Goal: Task Accomplishment & Management: Manage account settings

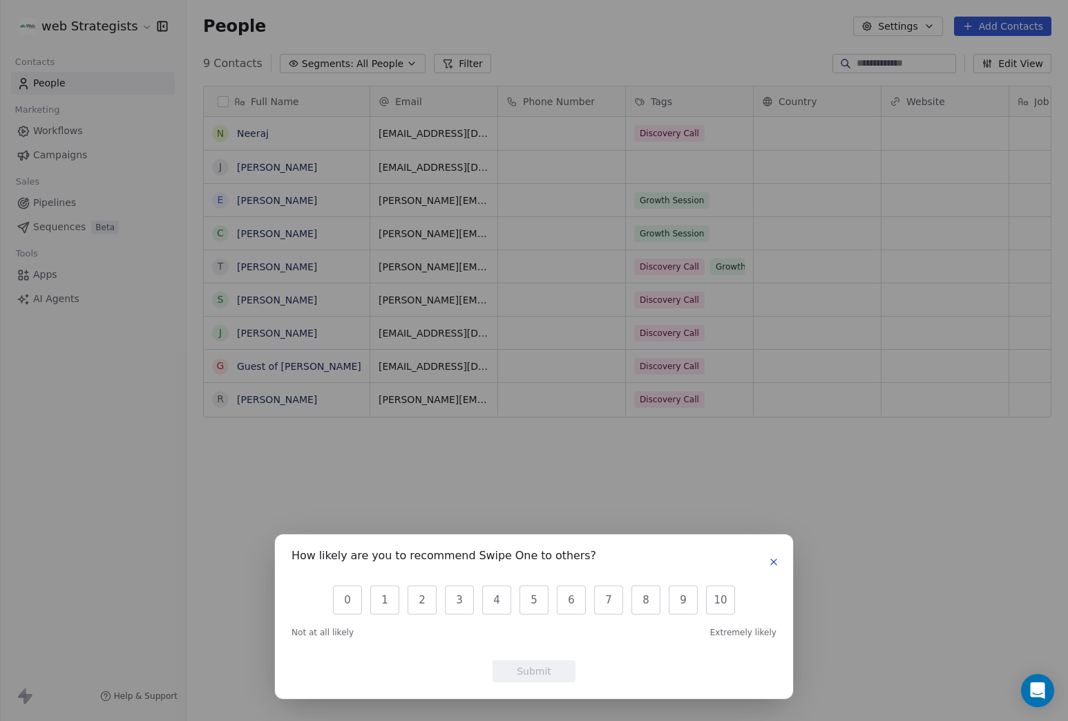
scroll to position [624, 871]
click at [731, 63] on div "How likely are you to recommend Swipe One to others? 0 1 2 3 4 5 6 7 8 9 10 Not…" at bounding box center [534, 360] width 1068 height 721
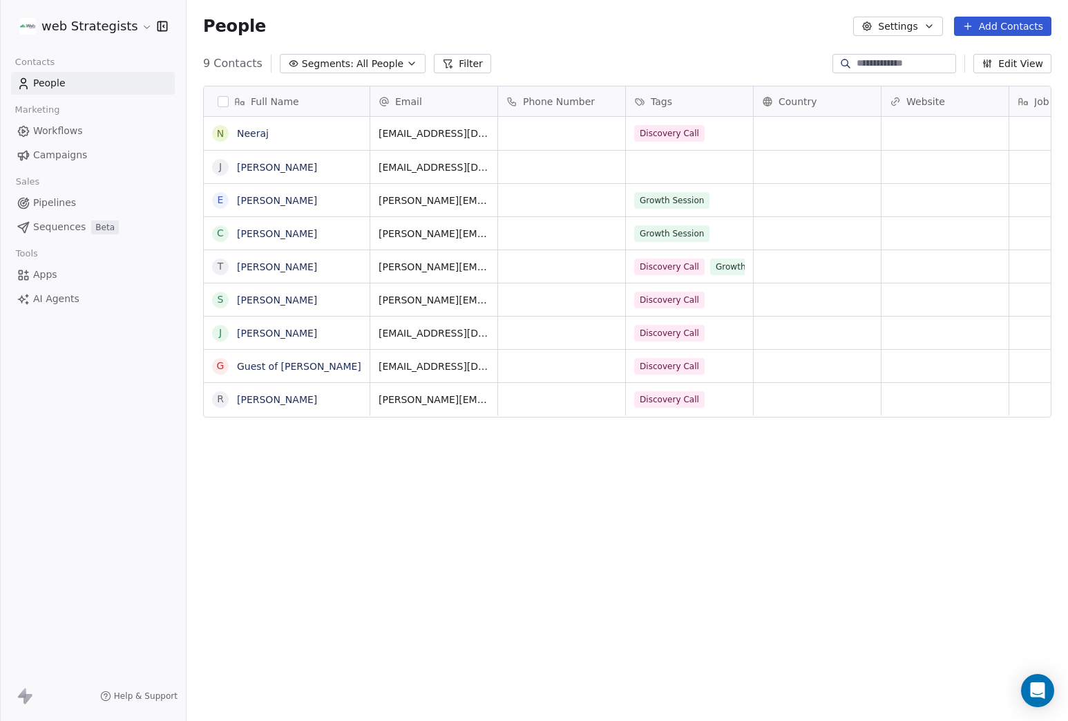
click at [131, 20] on html "web Strategists Contacts People Marketing Workflows Campaigns Sales Pipelines S…" at bounding box center [534, 360] width 1068 height 721
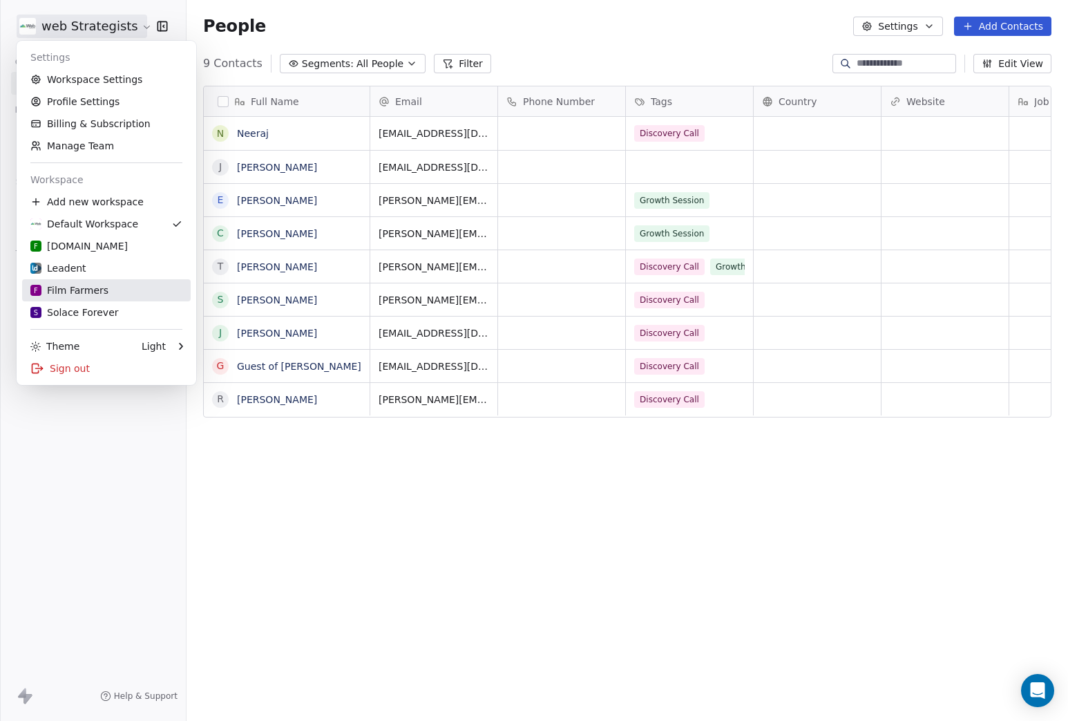
click at [109, 292] on div "F Film Farmers" at bounding box center [106, 290] width 152 height 14
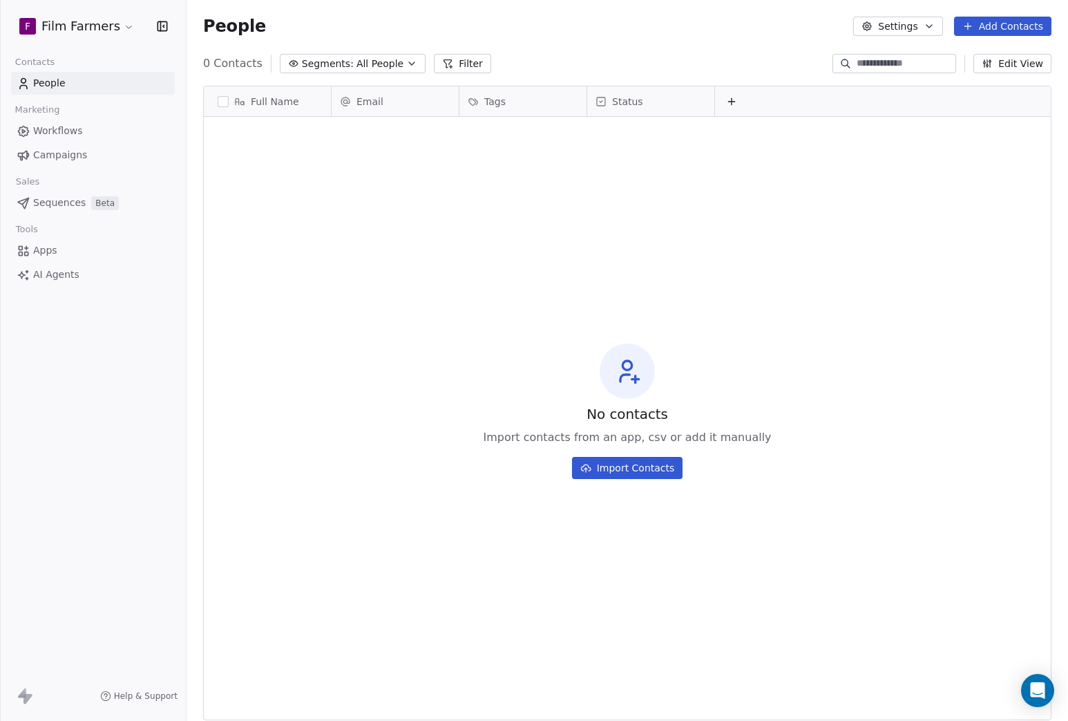
scroll to position [624, 871]
click at [53, 86] on span "People" at bounding box center [49, 83] width 32 height 15
click at [115, 20] on html "F Film Farmers Contacts People Marketing Workflows Campaigns Sales Sequences Be…" at bounding box center [534, 360] width 1068 height 721
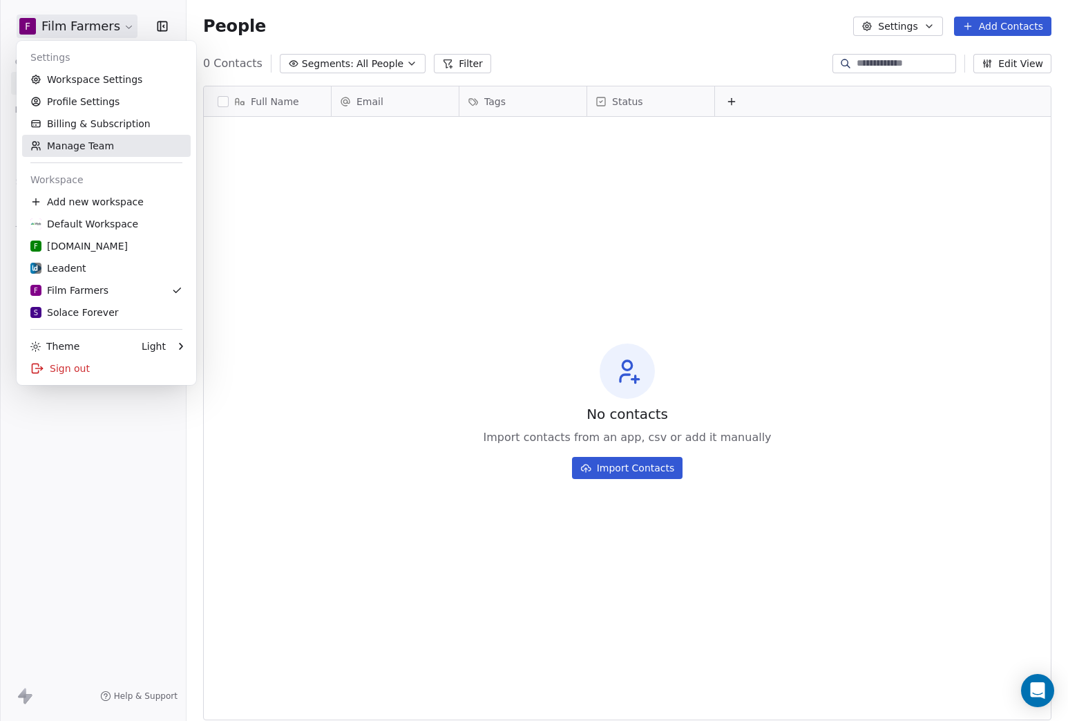
click at [98, 137] on link "Manage Team" at bounding box center [106, 146] width 169 height 22
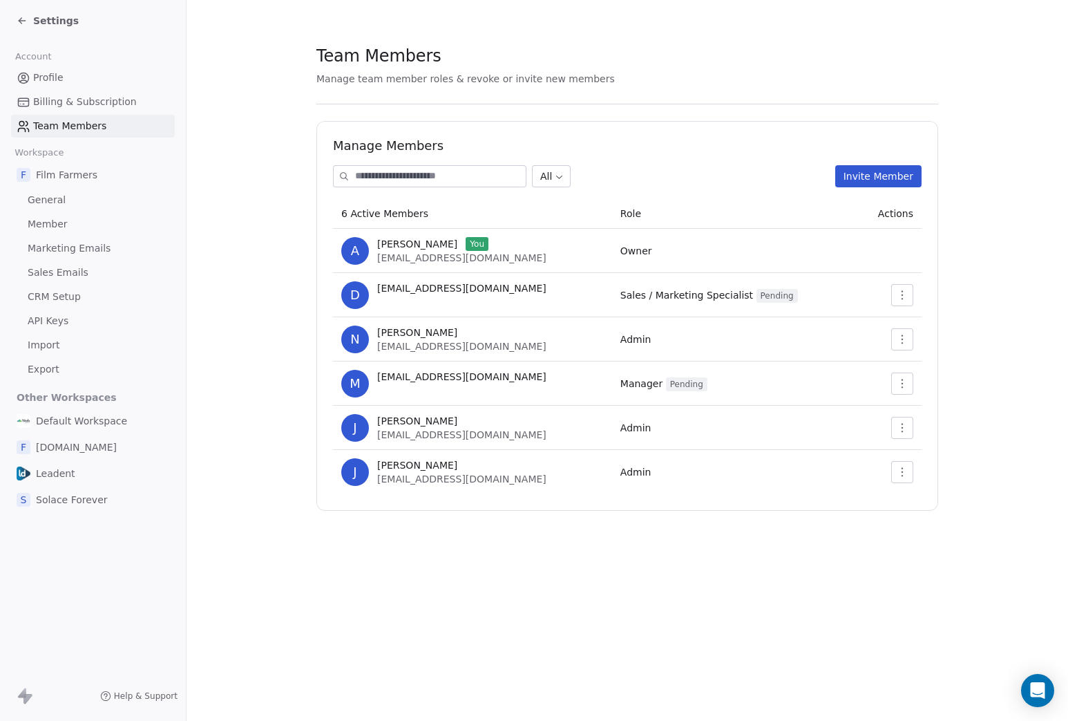
click at [247, 97] on section "Team Members Manage team member roles & revoke or invite new members Manage Mem…" at bounding box center [628, 277] width 882 height 555
click at [904, 422] on icon "button" at bounding box center [902, 427] width 11 height 11
click at [932, 455] on div "Update" at bounding box center [946, 458] width 99 height 22
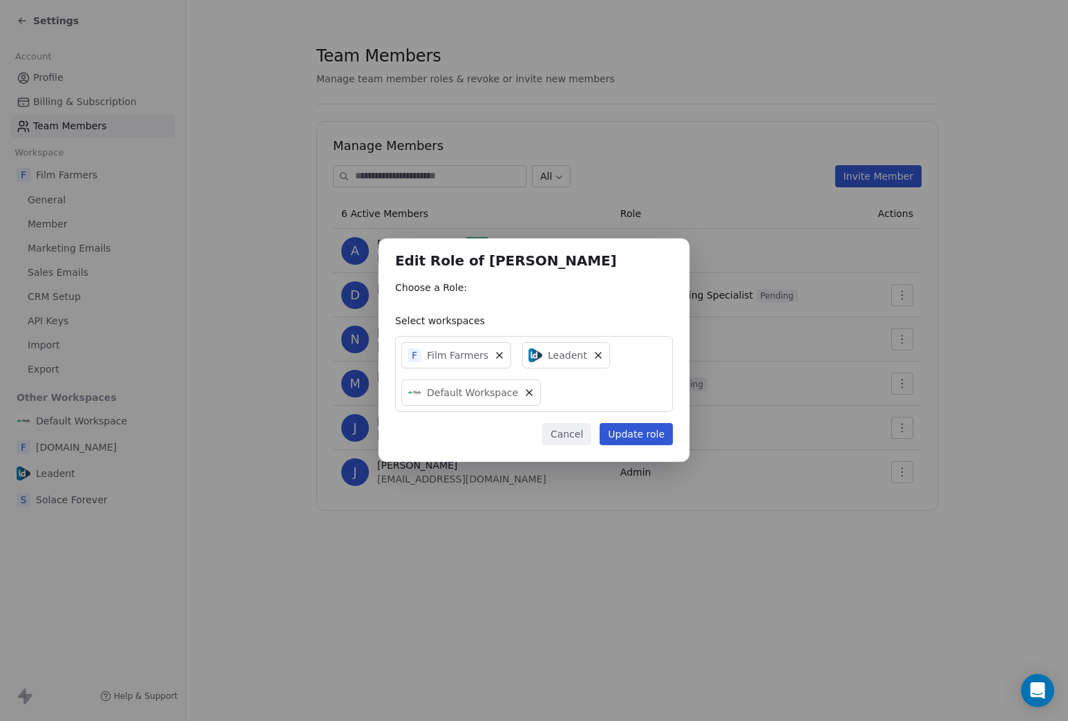
click at [576, 431] on button "Cancel" at bounding box center [566, 434] width 49 height 22
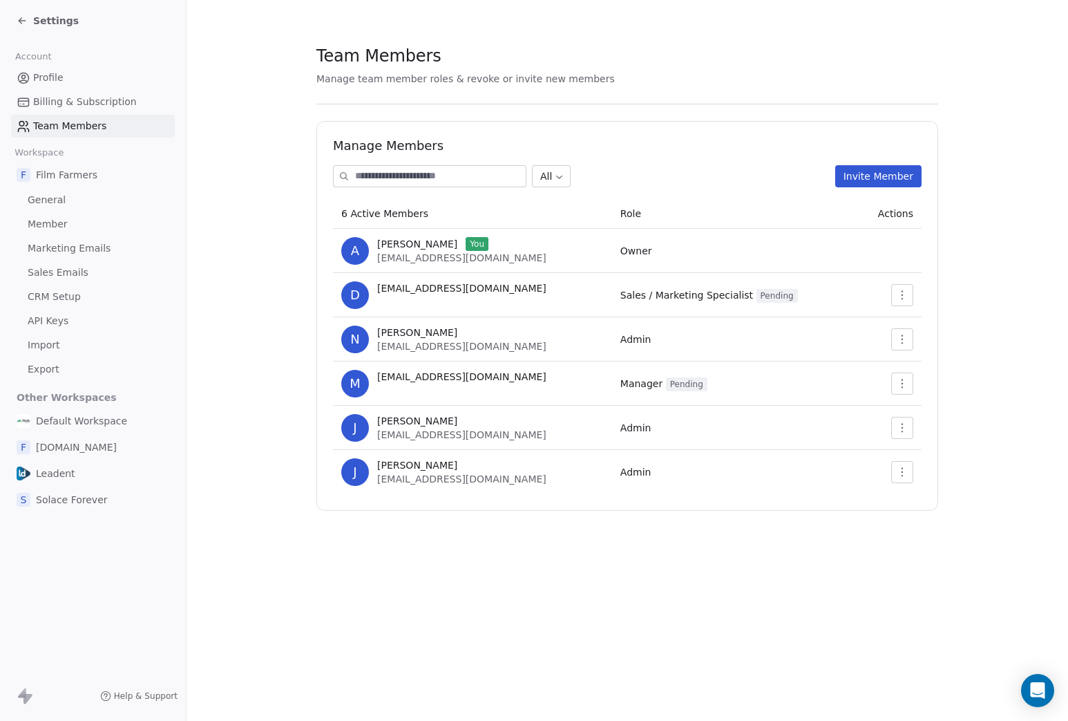
click at [668, 53] on div "Team Members" at bounding box center [627, 55] width 622 height 23
